Goal: Task Accomplishment & Management: Manage account settings

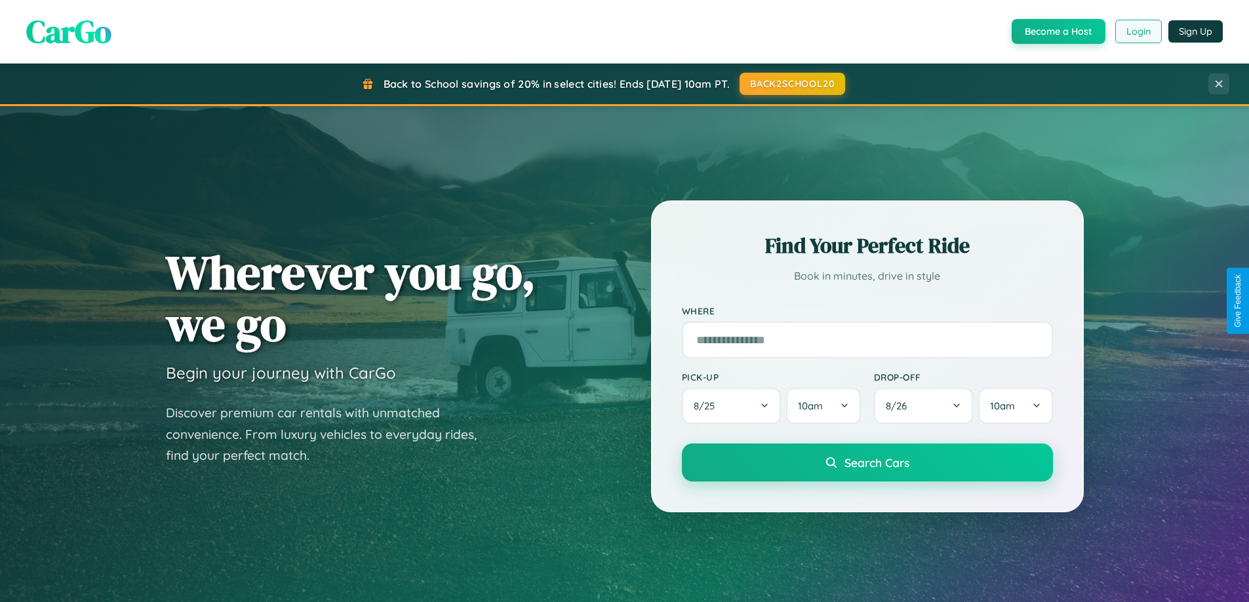
click at [1137, 31] on button "Login" at bounding box center [1138, 32] width 47 height 24
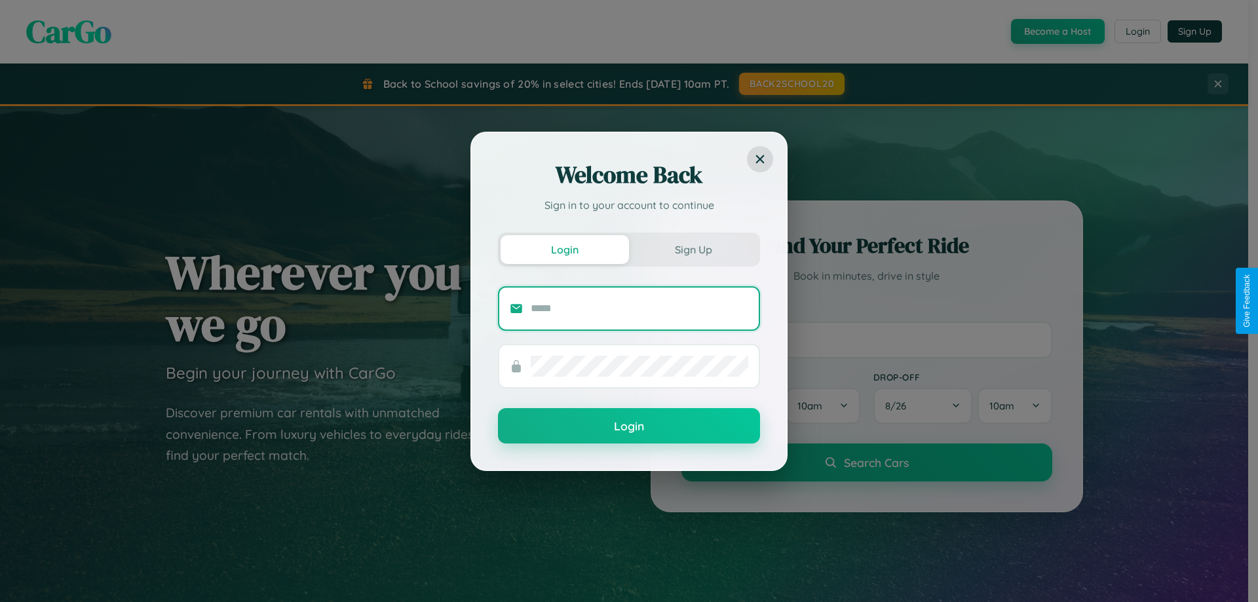
click at [640, 308] on input "text" at bounding box center [640, 308] width 218 height 21
type input "**********"
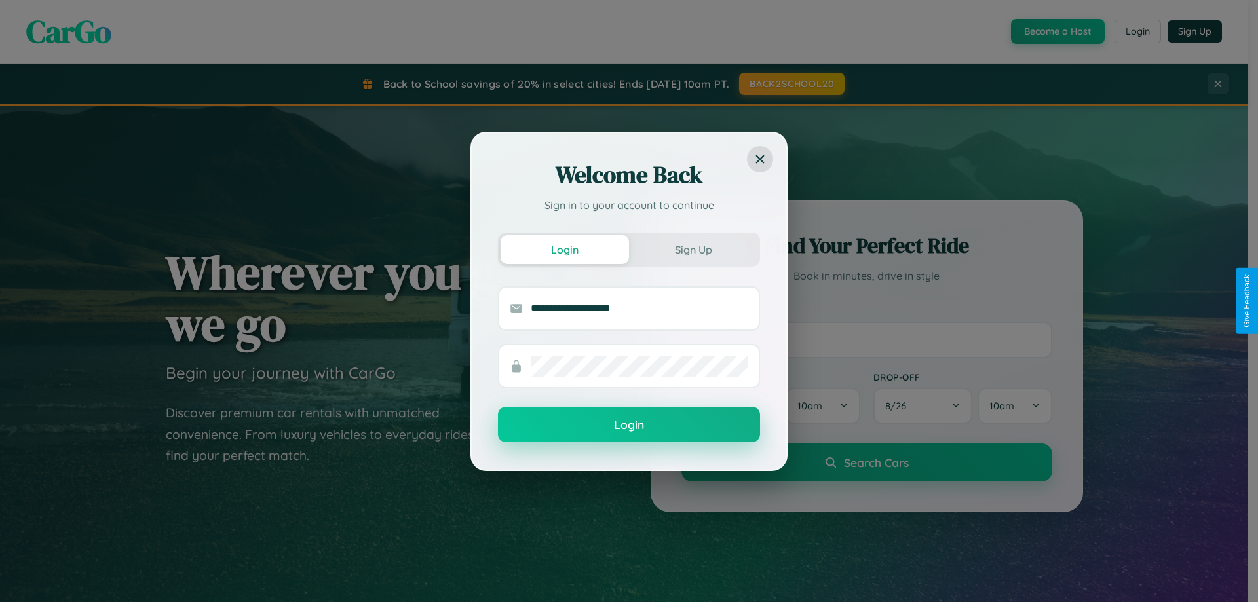
click at [629, 425] on button "Login" at bounding box center [629, 424] width 262 height 35
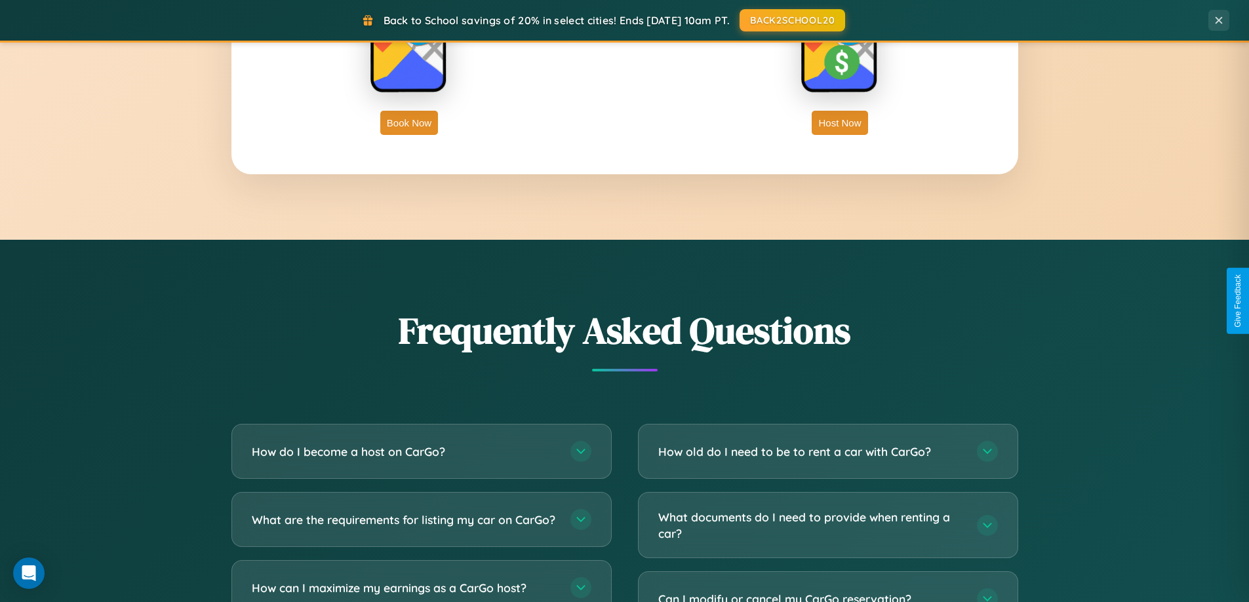
scroll to position [2522, 0]
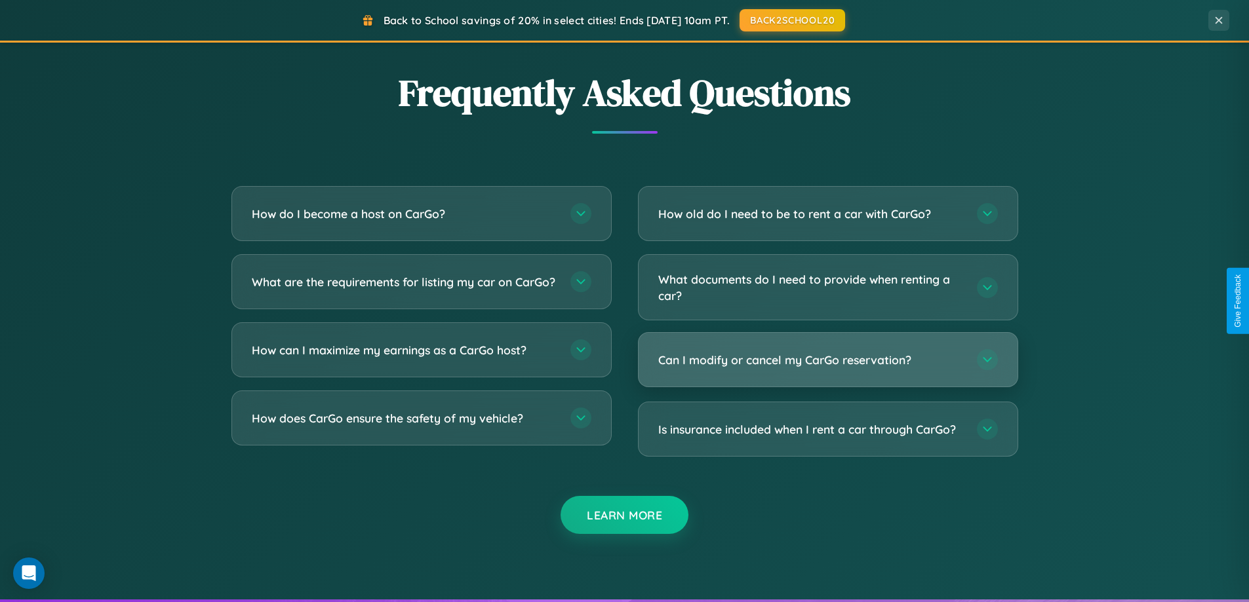
click at [827, 361] on h3 "Can I modify or cancel my CarGo reservation?" at bounding box center [810, 360] width 305 height 16
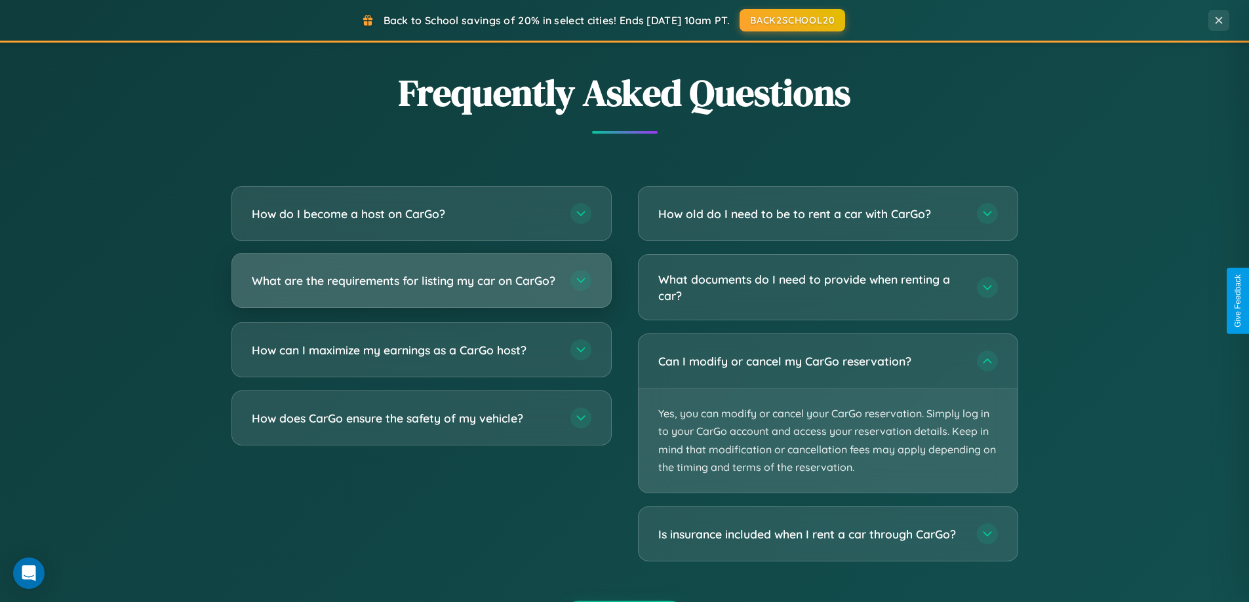
click at [421, 286] on h3 "What are the requirements for listing my car on CarGo?" at bounding box center [404, 281] width 305 height 16
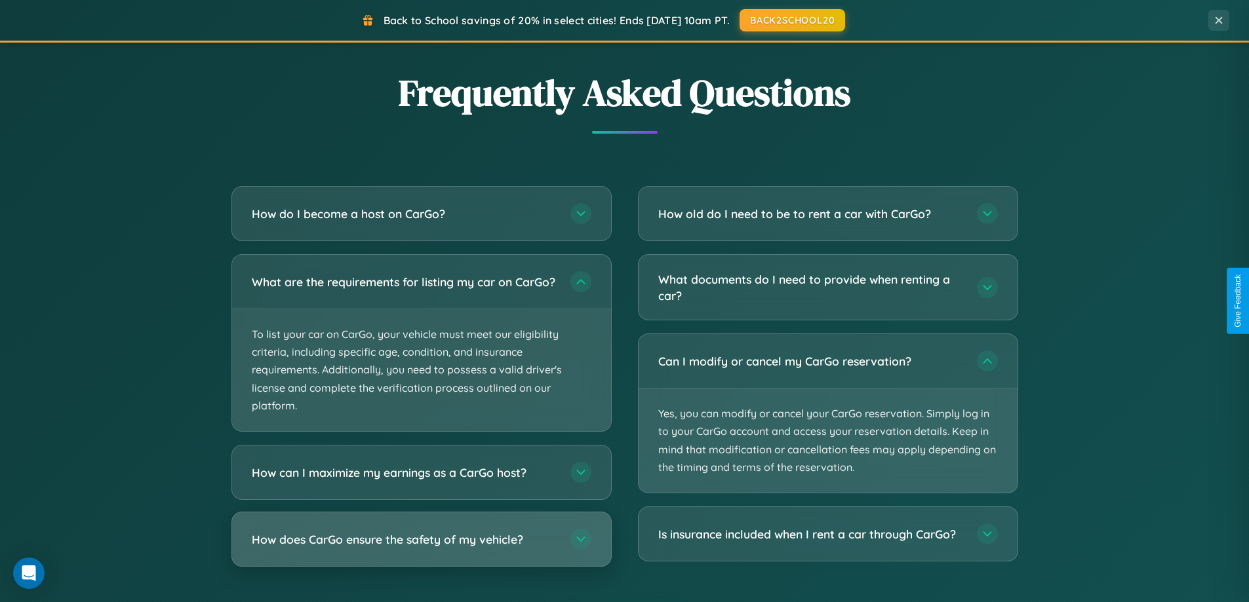
click at [421, 548] on h3 "How does CarGo ensure the safety of my vehicle?" at bounding box center [404, 540] width 305 height 16
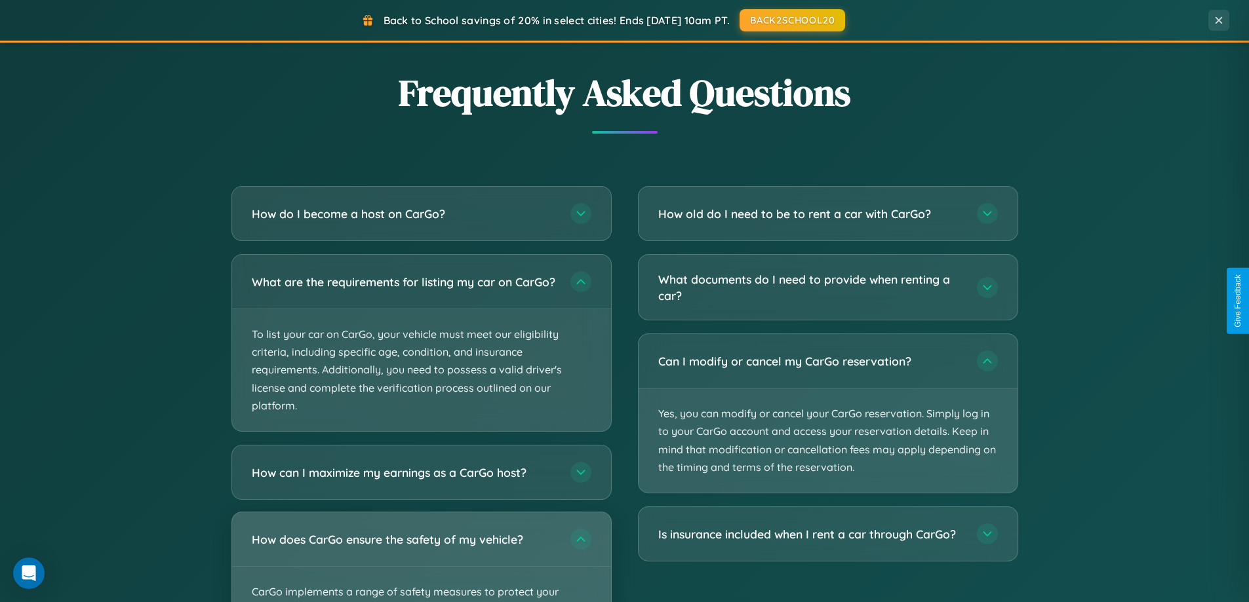
click at [421, 562] on div "How does CarGo ensure the safety of my vehicle?" at bounding box center [421, 540] width 379 height 54
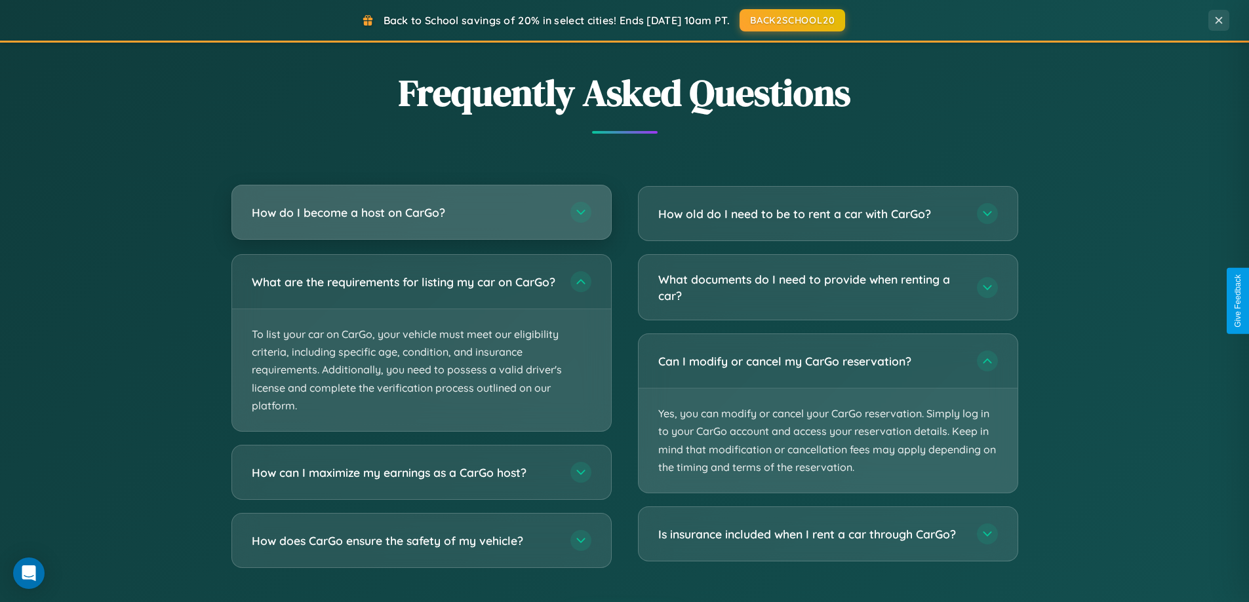
click at [421, 214] on h3 "How do I become a host on CarGo?" at bounding box center [404, 213] width 305 height 16
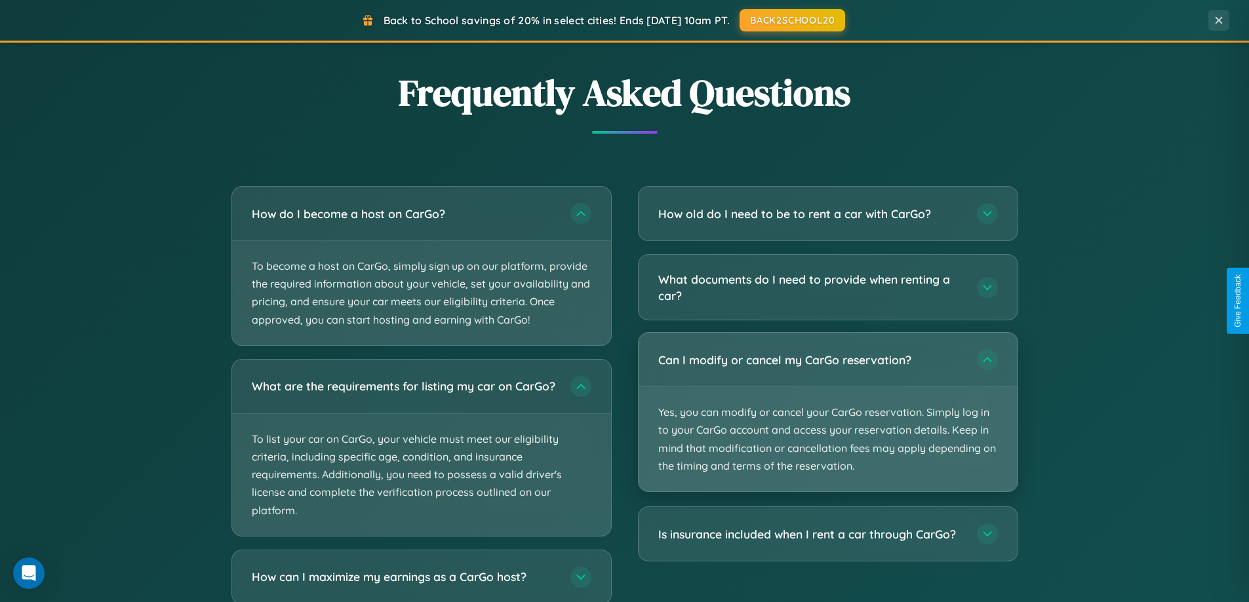
click at [827, 414] on p "Yes, you can modify or cancel your CarGo reservation. Simply log in to your Car…" at bounding box center [827, 439] width 379 height 104
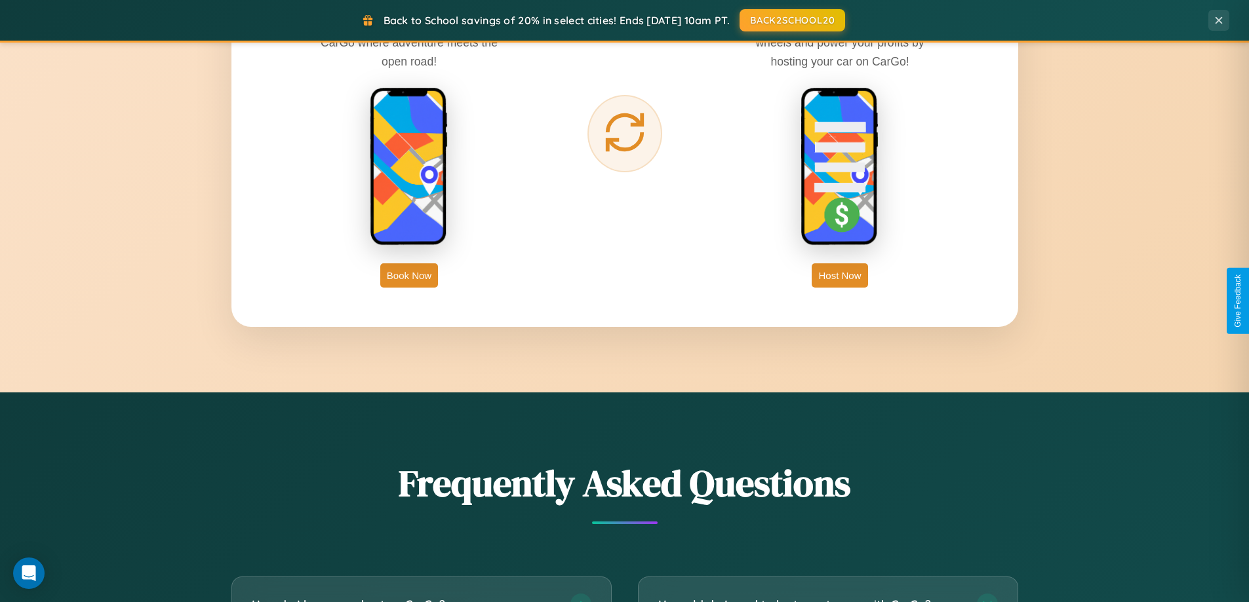
scroll to position [565, 0]
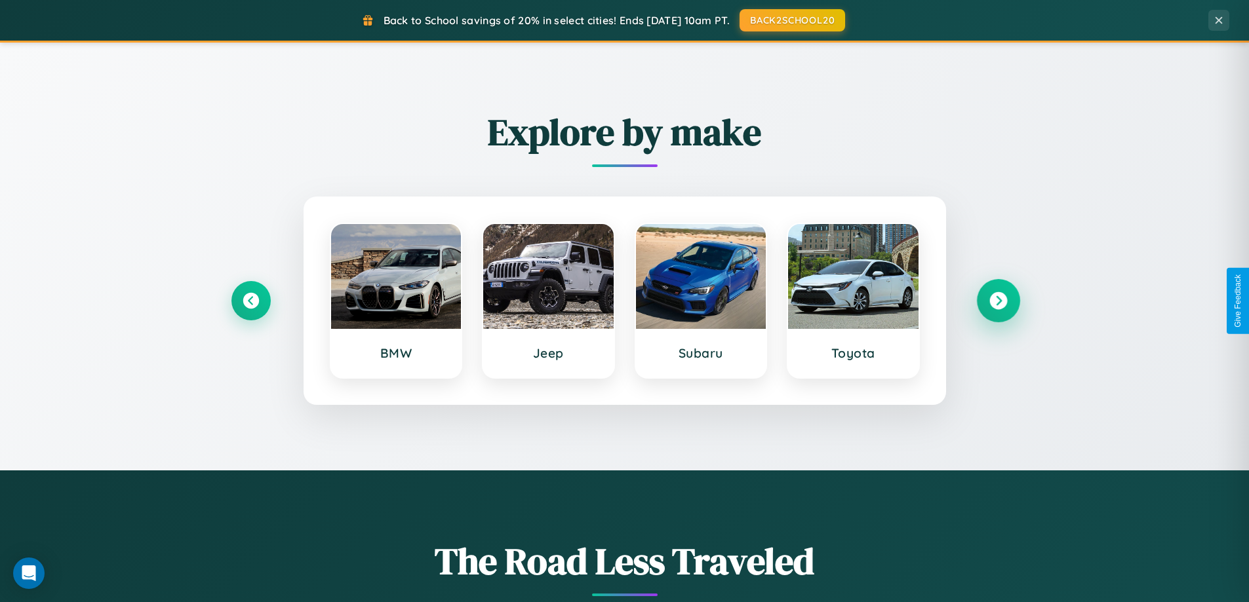
click at [998, 301] on icon at bounding box center [998, 301] width 18 height 18
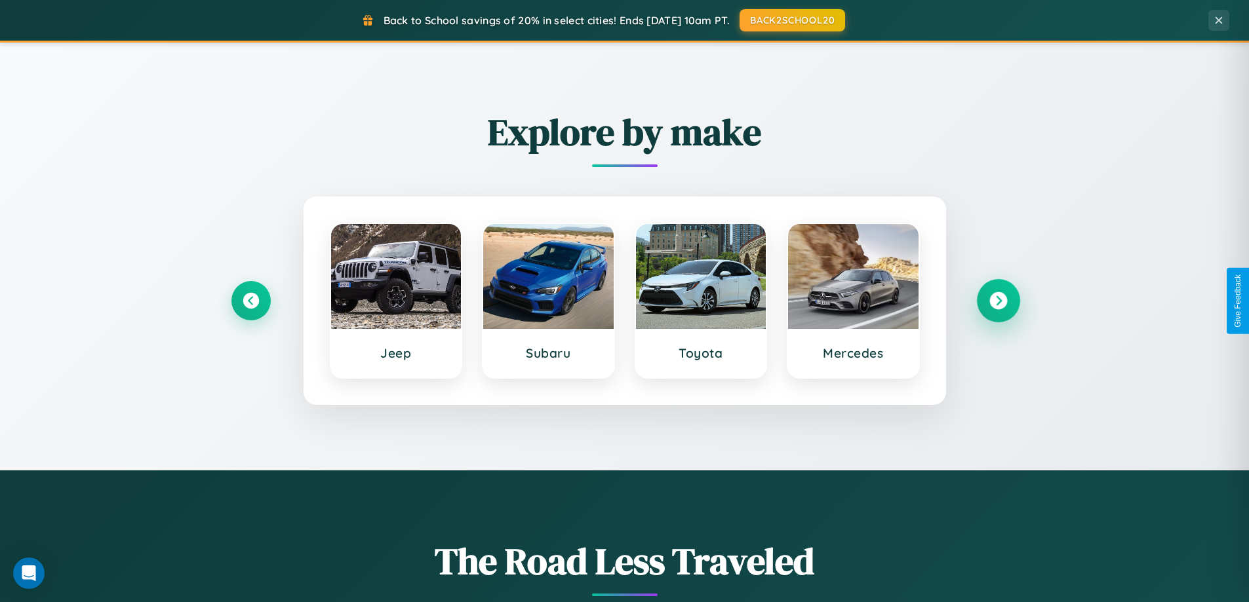
click at [998, 301] on icon at bounding box center [998, 301] width 18 height 18
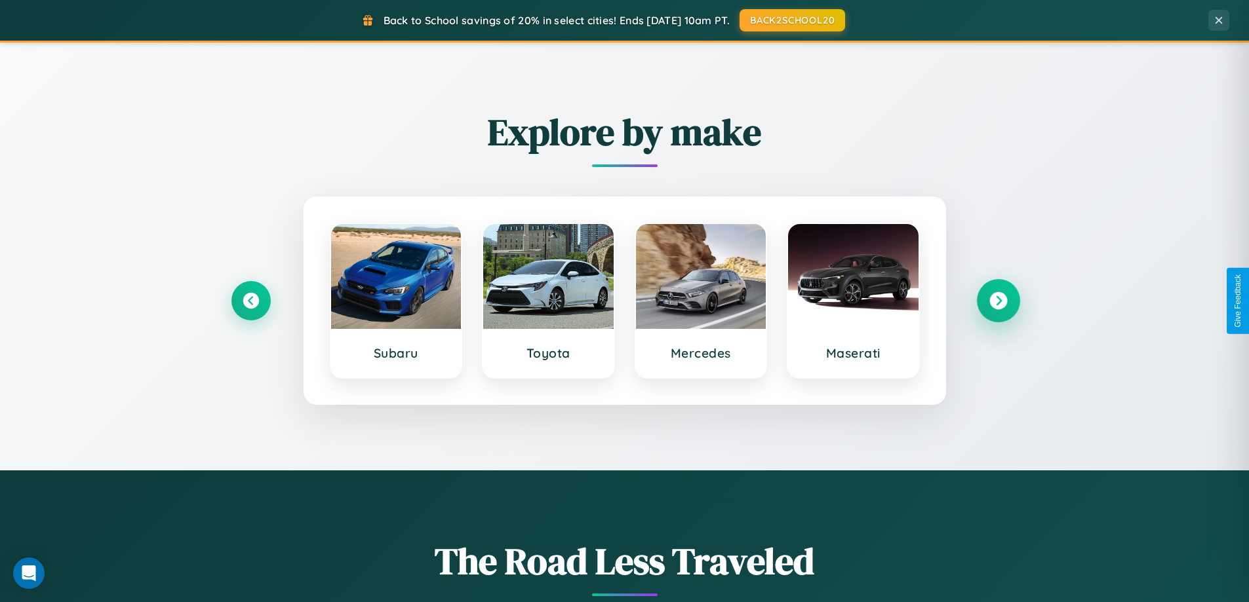
click at [998, 301] on icon at bounding box center [998, 301] width 18 height 18
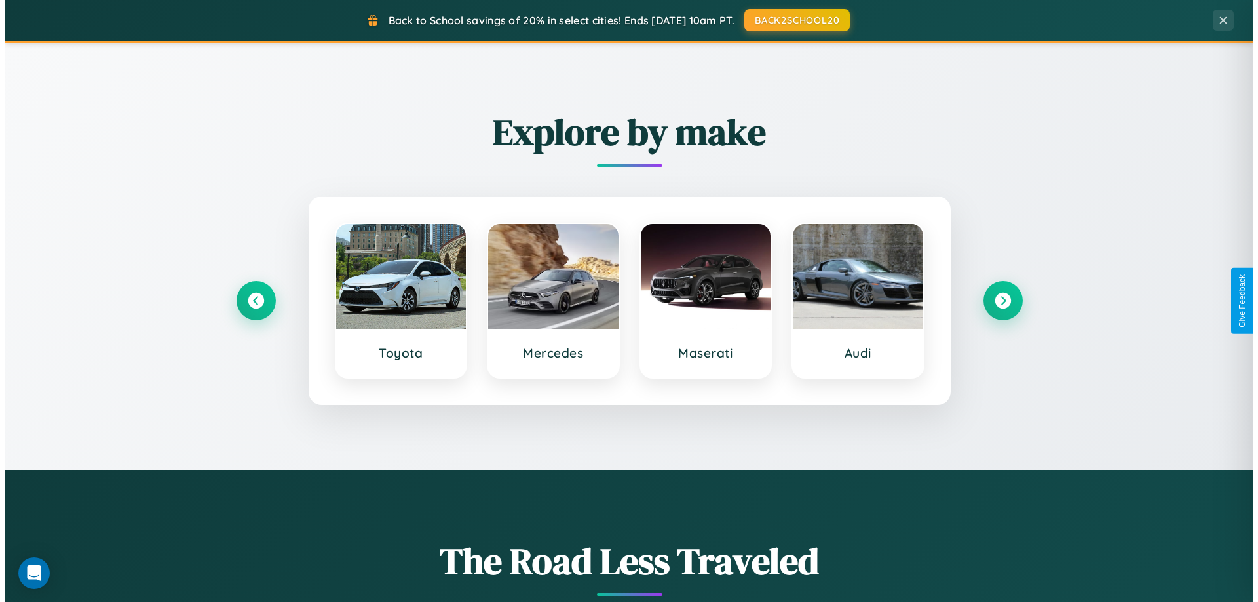
scroll to position [0, 0]
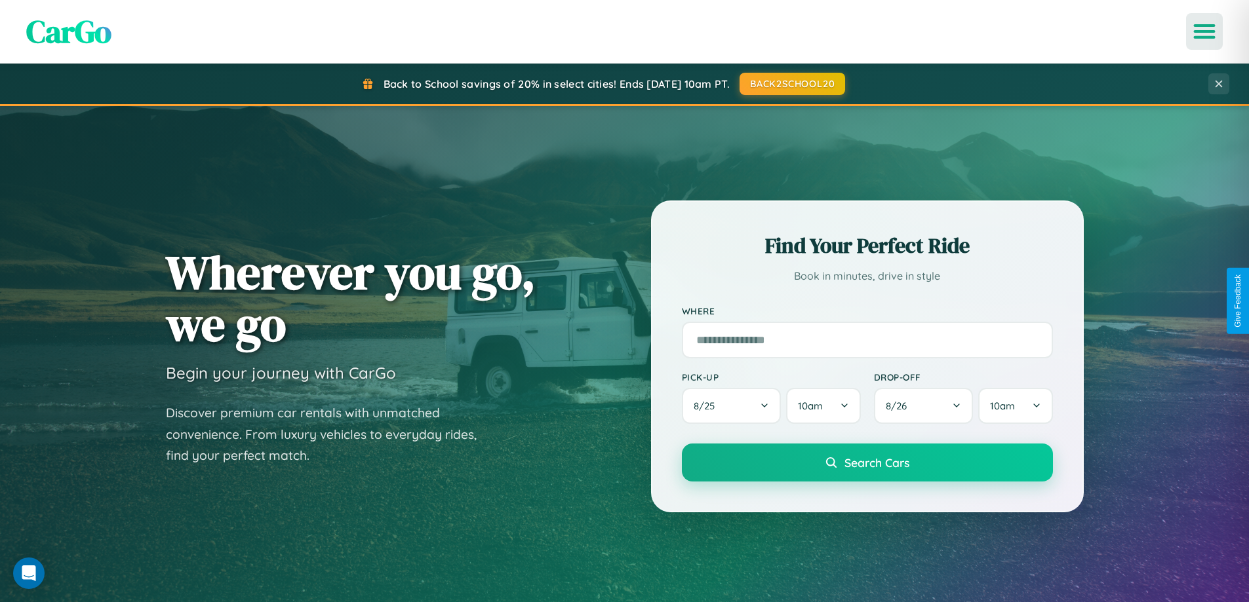
click at [1204, 31] on icon "Open menu" at bounding box center [1204, 32] width 19 height 12
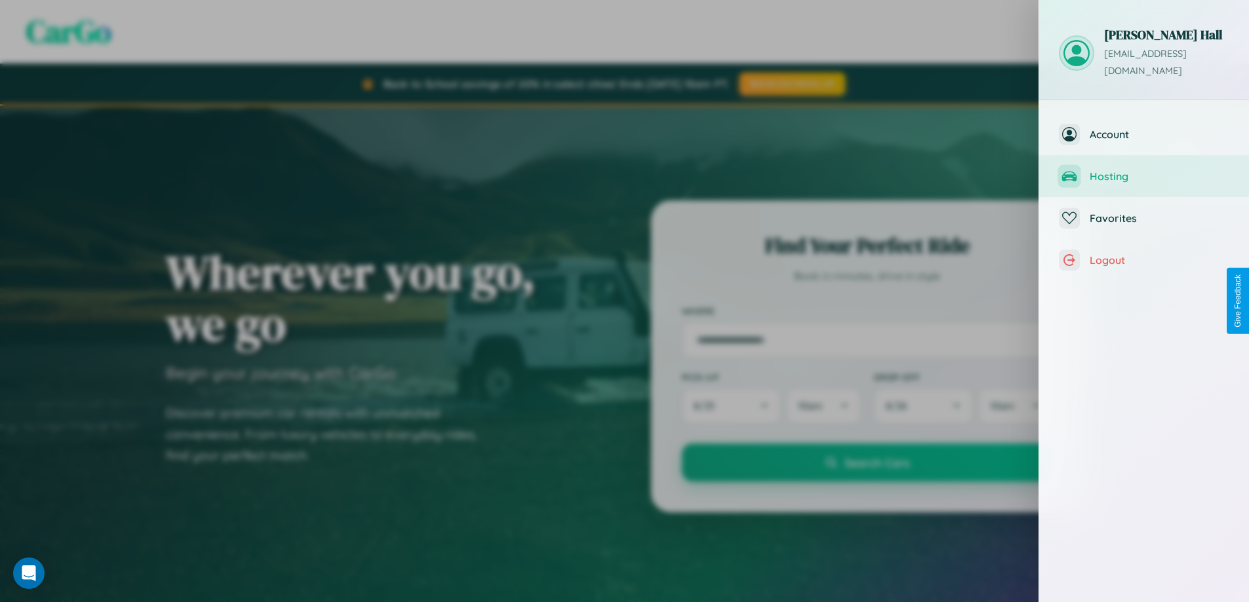
click at [1144, 170] on span "Hosting" at bounding box center [1159, 176] width 140 height 13
